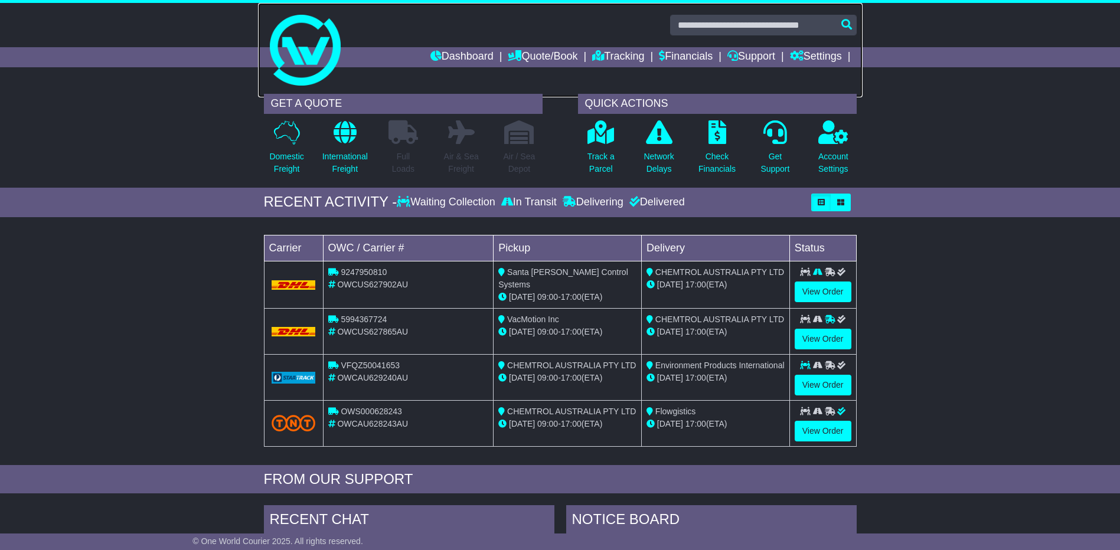
click at [297, 83] on img at bounding box center [305, 50] width 71 height 71
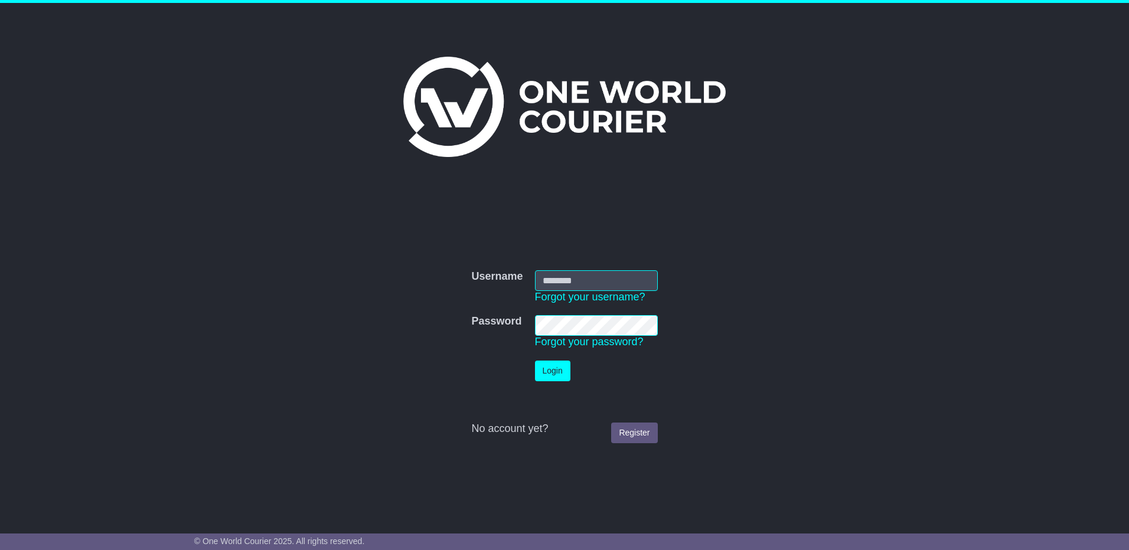
type input "**********"
click at [559, 369] on button "Login" at bounding box center [552, 371] width 35 height 21
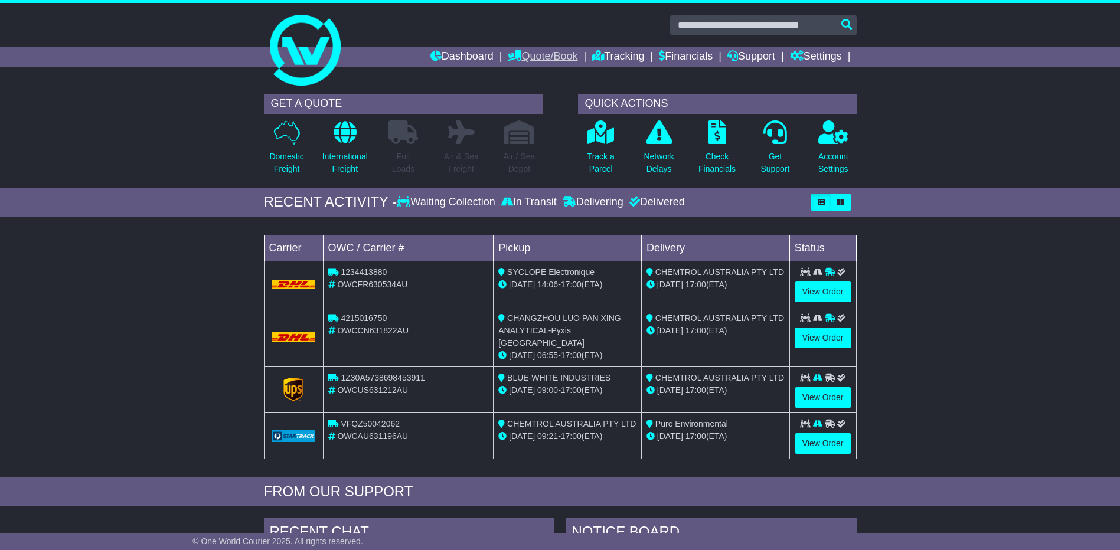
click at [528, 54] on link "Quote/Book" at bounding box center [543, 57] width 70 height 20
click at [623, 56] on link "Tracking" at bounding box center [618, 57] width 52 height 20
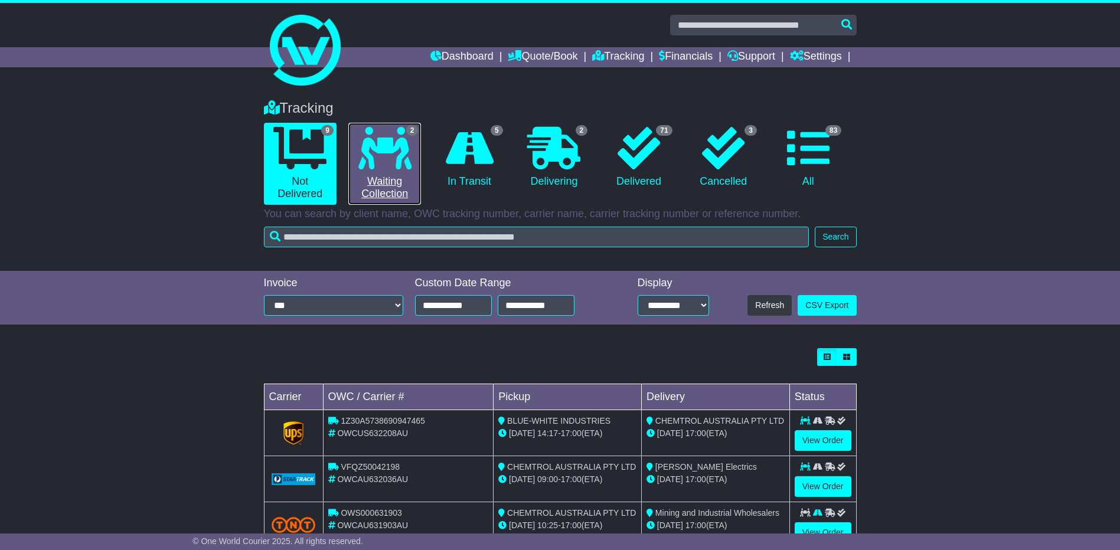
click at [392, 161] on icon at bounding box center [385, 148] width 53 height 43
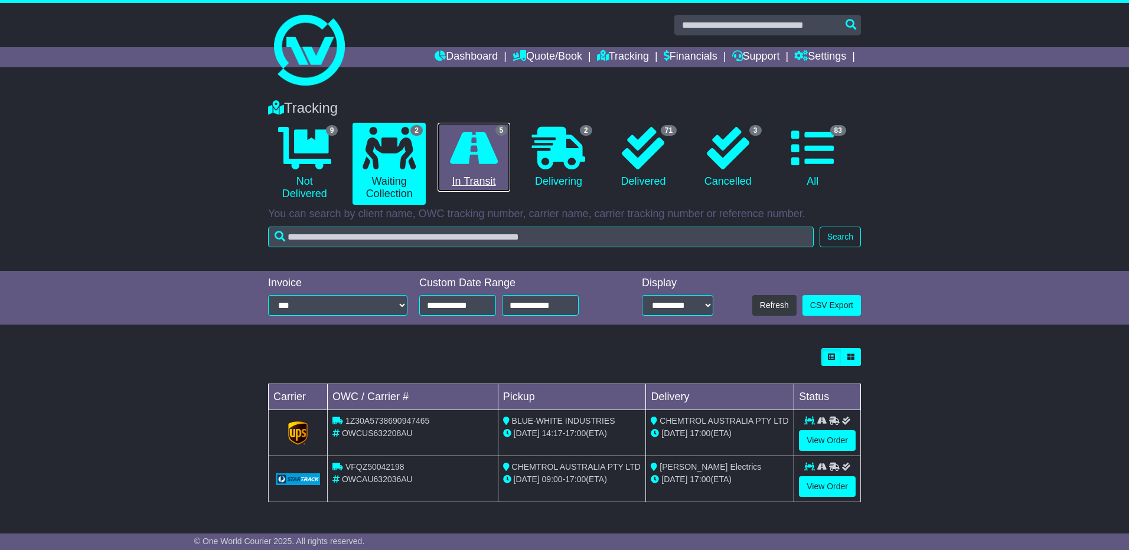
click at [495, 152] on icon at bounding box center [474, 148] width 48 height 43
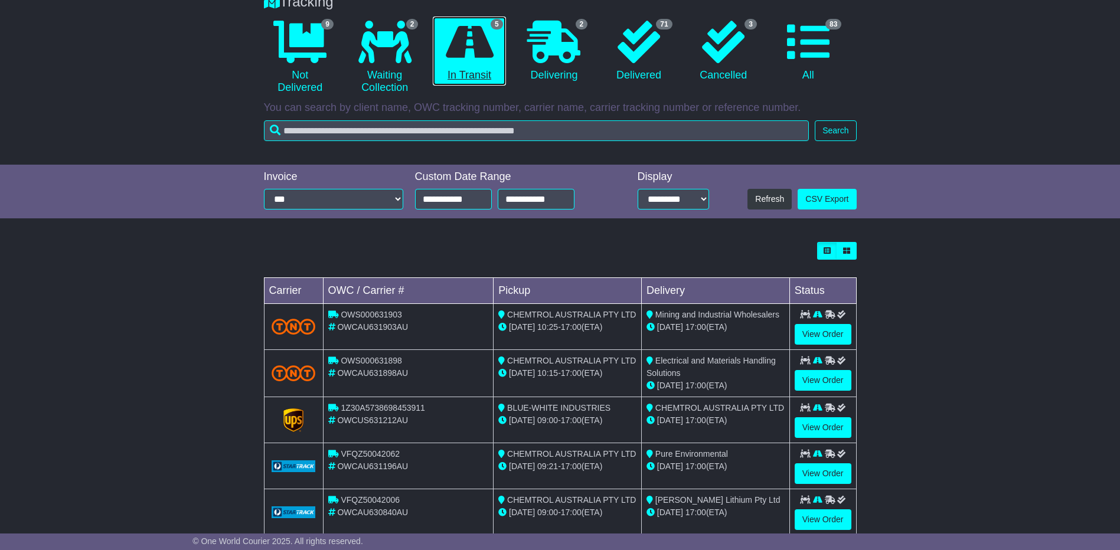
scroll to position [133, 0]
